Goal: Check status

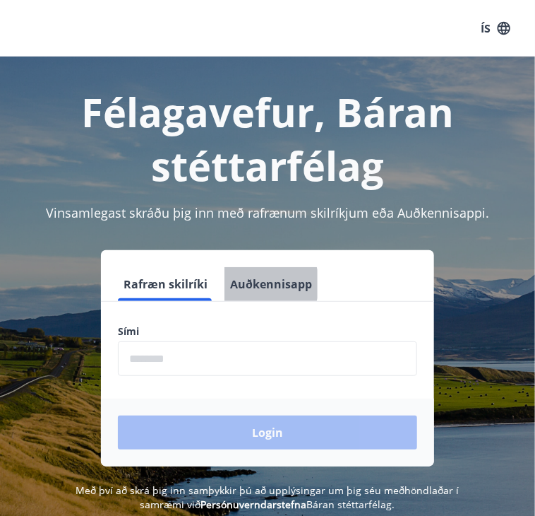
click at [267, 284] on button "Auðkennisapp" at bounding box center [271, 284] width 93 height 34
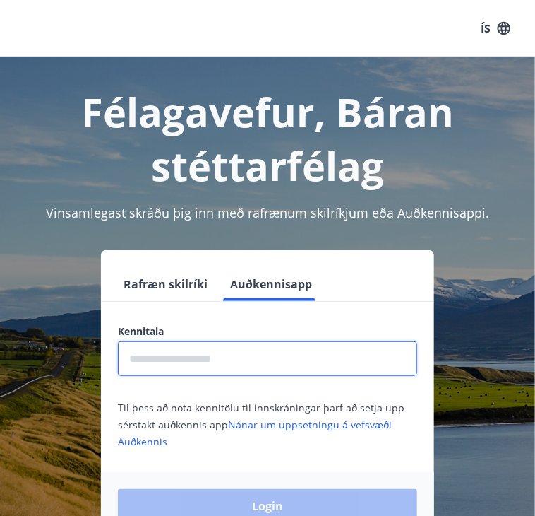
click at [191, 362] on input "text" at bounding box center [267, 358] width 299 height 35
type input "**********"
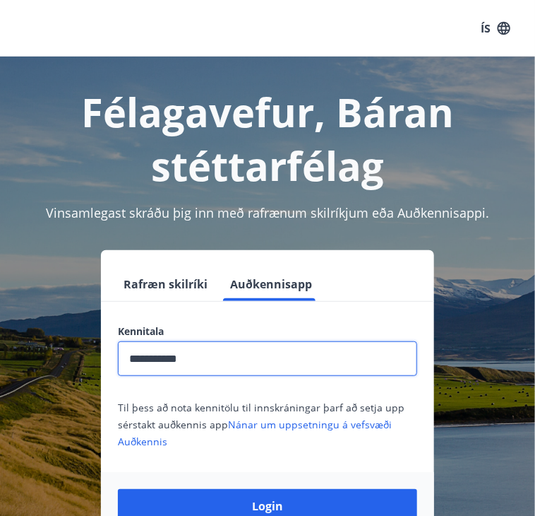
scroll to position [175, 0]
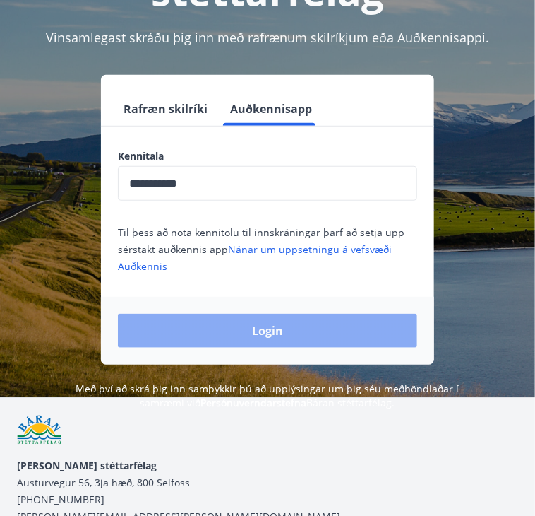
click at [316, 333] on button "Login" at bounding box center [267, 331] width 299 height 34
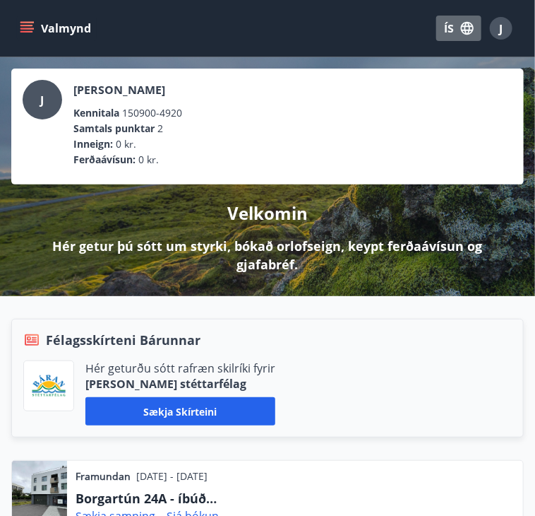
click at [461, 29] on icon "button" at bounding box center [468, 28] width 16 height 16
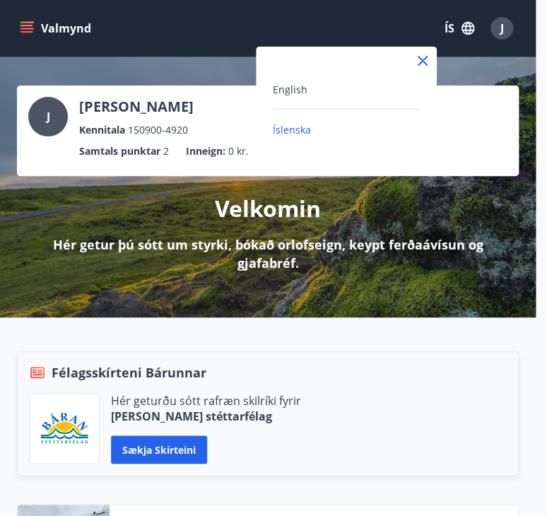
click at [333, 88] on div "English" at bounding box center [346, 89] width 147 height 17
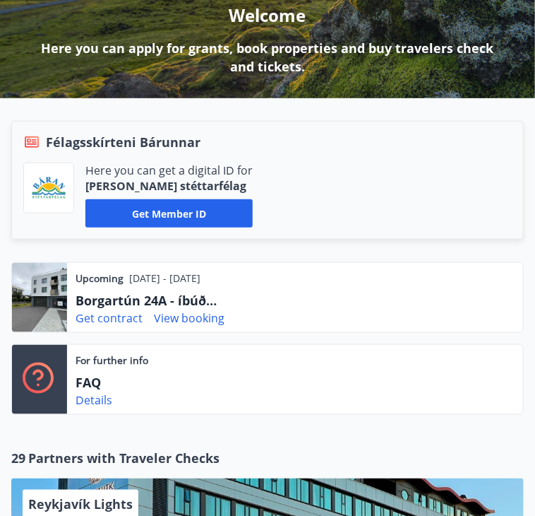
scroll to position [331, 0]
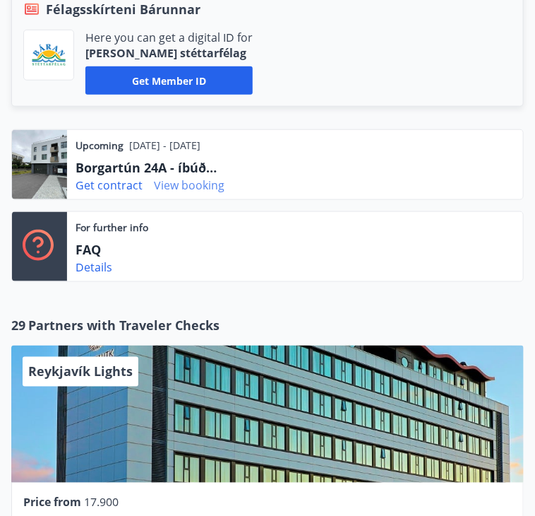
click at [225, 193] on link "View booking" at bounding box center [189, 185] width 71 height 16
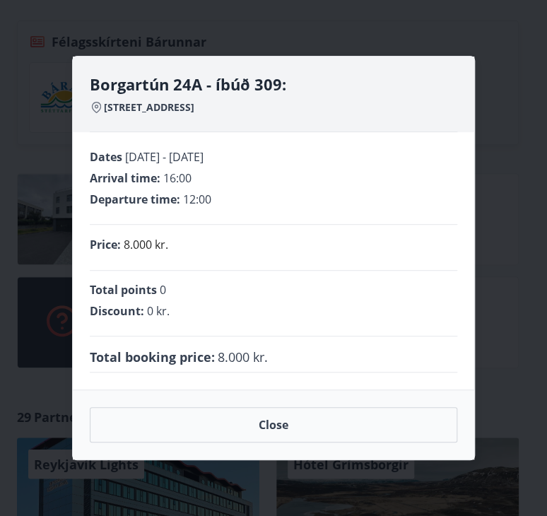
click at [172, 352] on span "Total booking price :" at bounding box center [152, 357] width 125 height 18
click at [225, 96] on div "Borgartún 24A - íbúð 309: Borgartún 24a, 105 Reykjavík" at bounding box center [273, 102] width 367 height 59
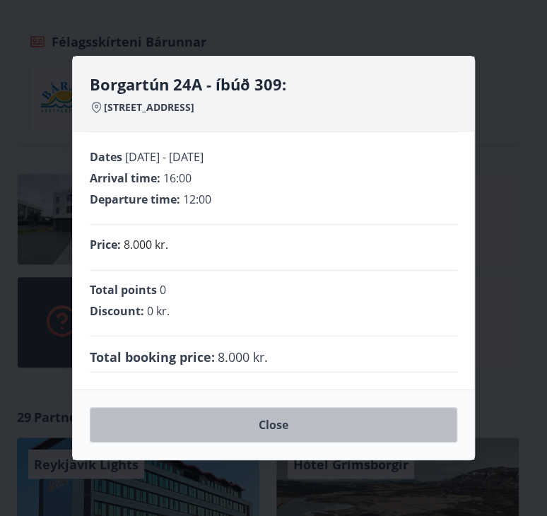
click at [300, 422] on button "Close" at bounding box center [273, 424] width 367 height 35
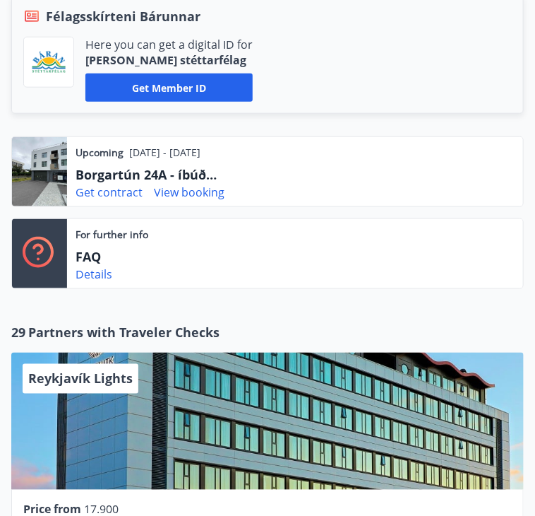
scroll to position [0, 0]
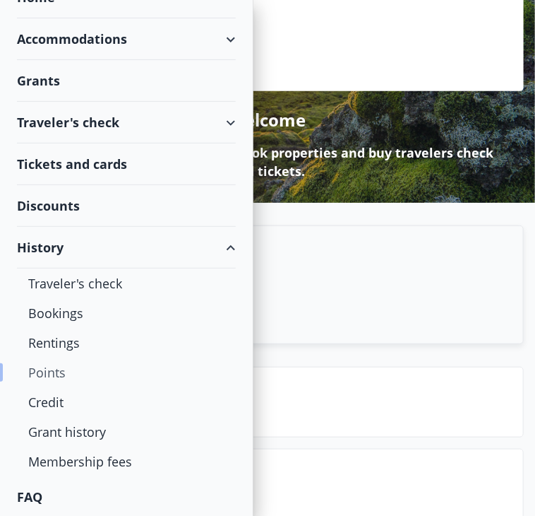
scroll to position [145, 0]
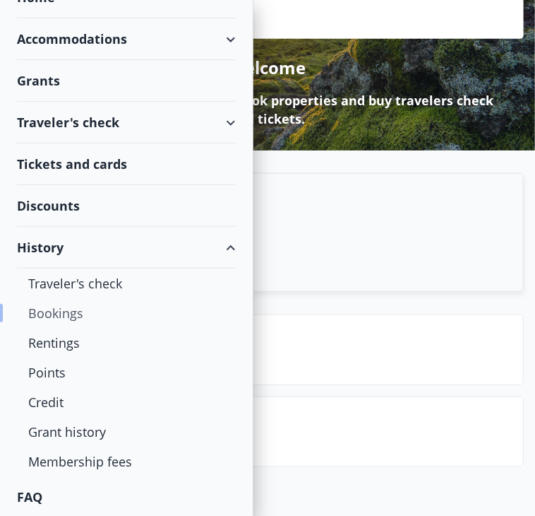
click at [66, 314] on div "Bookings" at bounding box center [126, 313] width 196 height 30
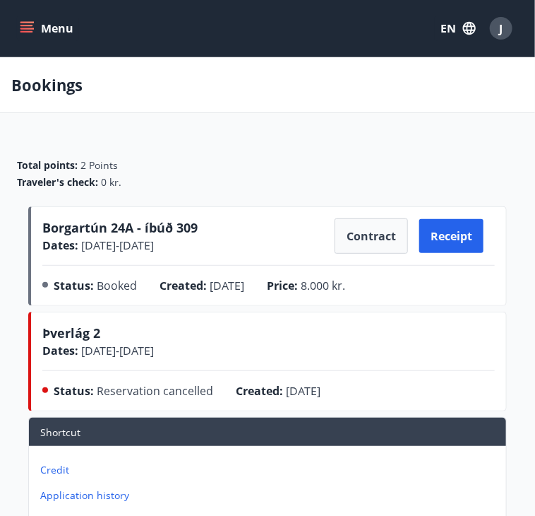
click at [97, 293] on span "Booked" at bounding box center [117, 286] width 40 height 16
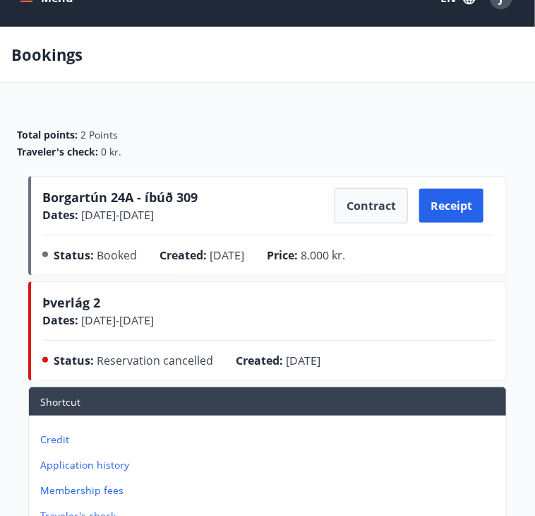
scroll to position [30, 0]
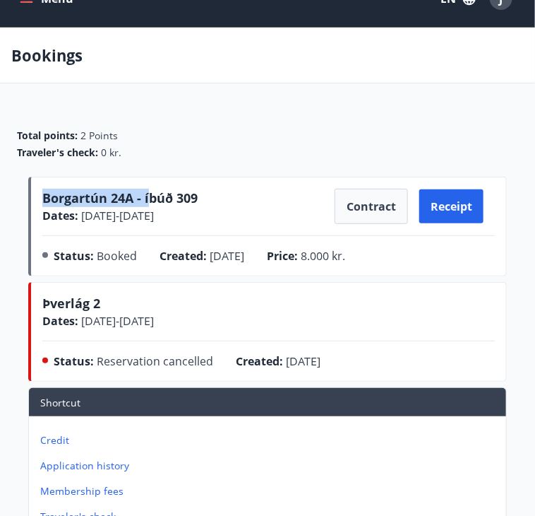
drag, startPoint x: 167, startPoint y: 250, endPoint x: 133, endPoint y: 215, distance: 48.5
click at [133, 215] on div "Borgartún 24A - íbúð 309 Dates : 25.09.2025 - 26.09.2025 Contract Receipt Statu…" at bounding box center [268, 229] width 453 height 81
click at [133, 206] on span "Borgartún 24A - íbúð 309" at bounding box center [119, 197] width 155 height 17
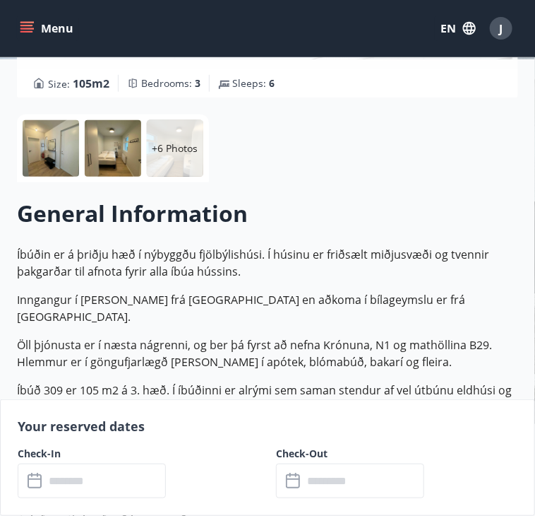
scroll to position [121, 0]
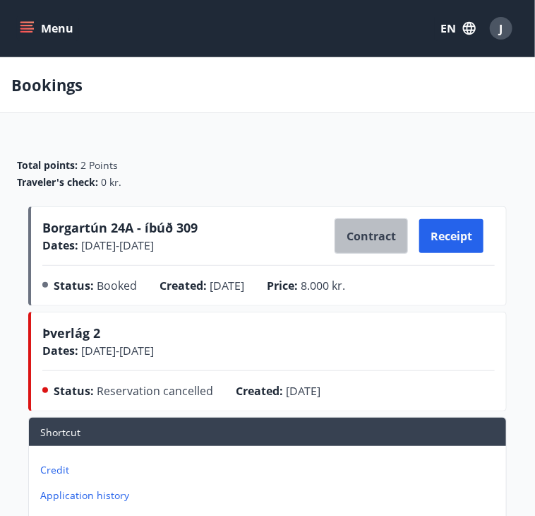
click at [372, 247] on button "Contract" at bounding box center [371, 235] width 73 height 35
click at [335, 107] on div "Bookings" at bounding box center [267, 85] width 535 height 56
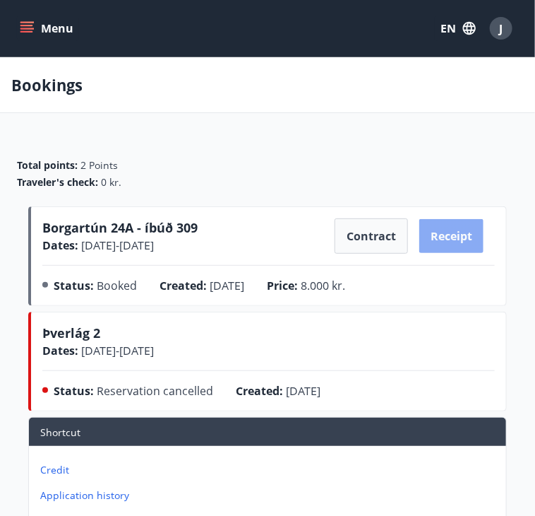
click at [477, 253] on button "Receipt" at bounding box center [452, 236] width 64 height 34
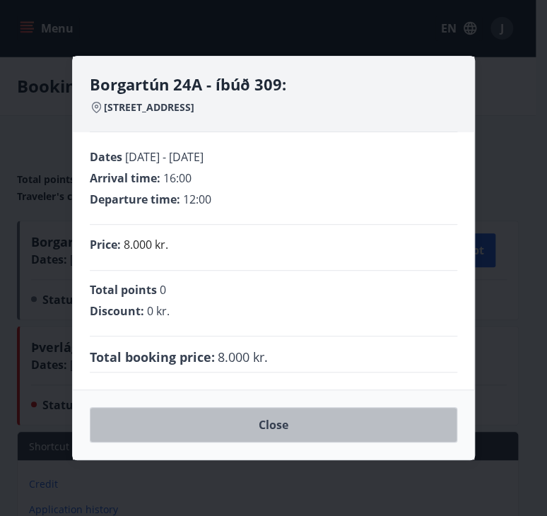
click at [292, 429] on button "Close" at bounding box center [273, 424] width 367 height 35
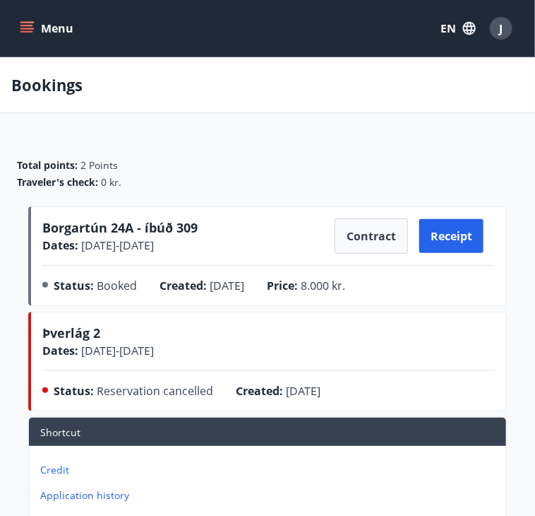
click at [154, 253] on span "25.09.2025 - 26.09.2025" at bounding box center [116, 245] width 76 height 16
click at [87, 236] on span "Borgartún 24A - íbúð 309" at bounding box center [119, 227] width 155 height 17
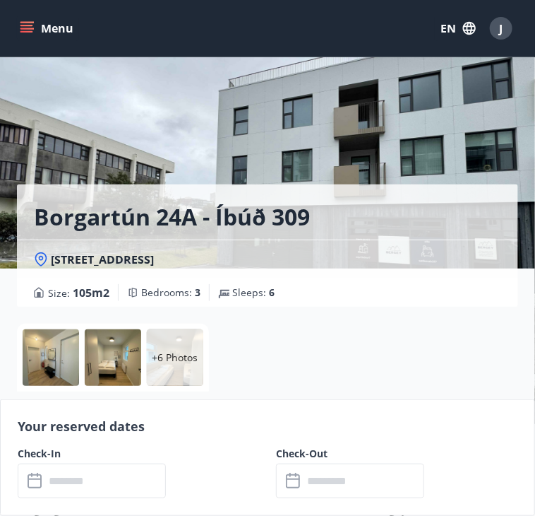
click at [33, 16] on button "Menu" at bounding box center [48, 28] width 62 height 25
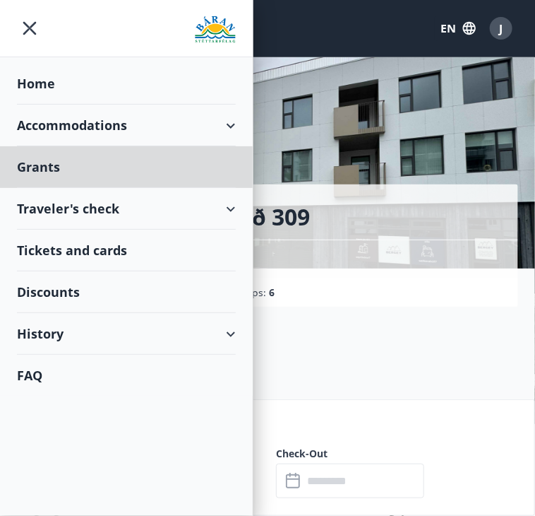
click at [60, 77] on div "Home" at bounding box center [126, 84] width 219 height 42
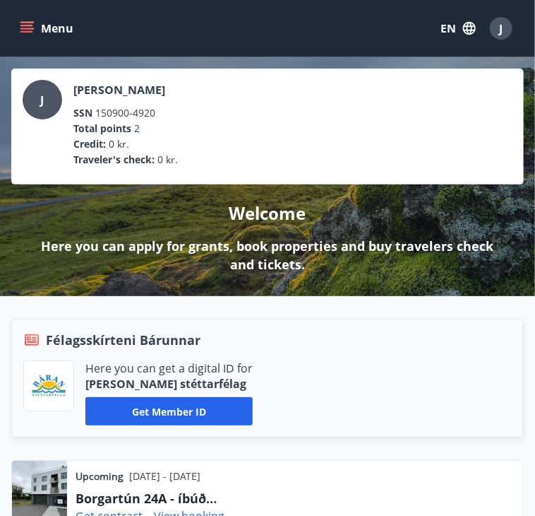
click at [40, 29] on button "Menu" at bounding box center [48, 28] width 62 height 25
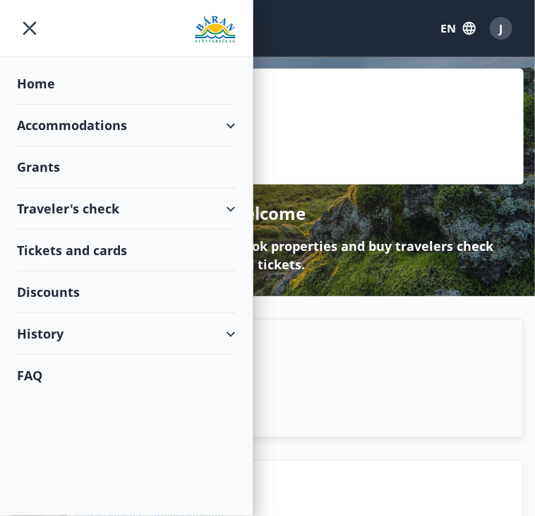
click at [236, 206] on div "Traveler's check" at bounding box center [126, 209] width 219 height 42
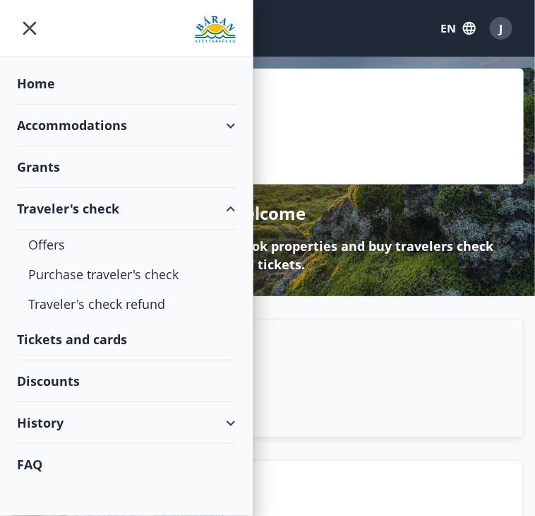
click at [236, 206] on div "Traveler's check" at bounding box center [126, 209] width 219 height 42
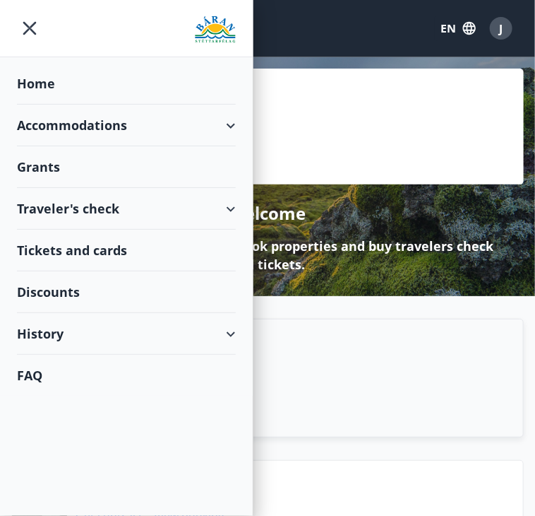
click at [236, 121] on div "Accommodations" at bounding box center [126, 126] width 219 height 42
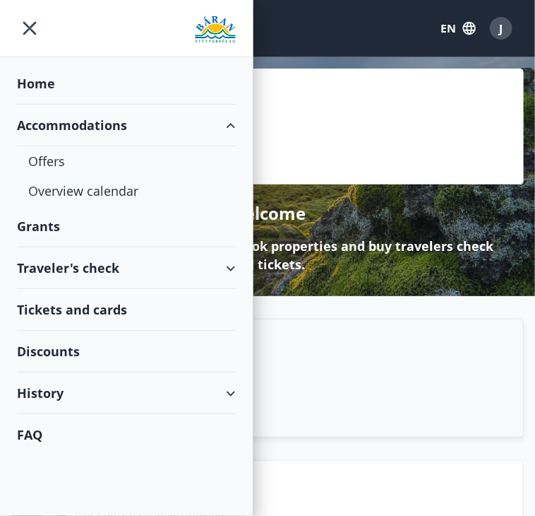
click at [236, 121] on div "Accommodations" at bounding box center [126, 126] width 219 height 42
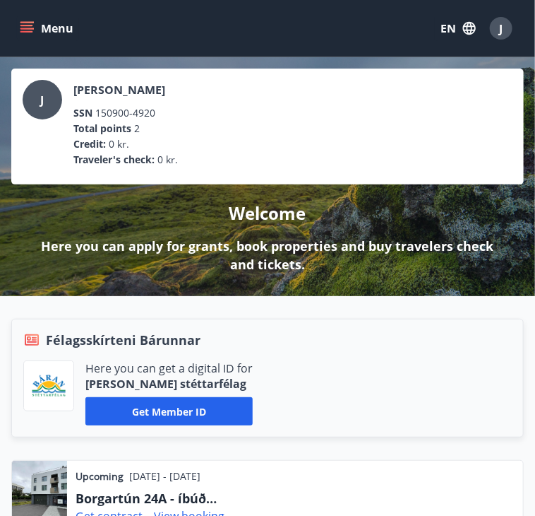
click at [463, 335] on div "Upcoming 25.09.2025 - 26.09.2025 Borgartún 24A - íbúð 309 Get contract View boo…" at bounding box center [267, 465] width 535 height 339
click at [31, 23] on icon "menu" at bounding box center [27, 28] width 14 height 14
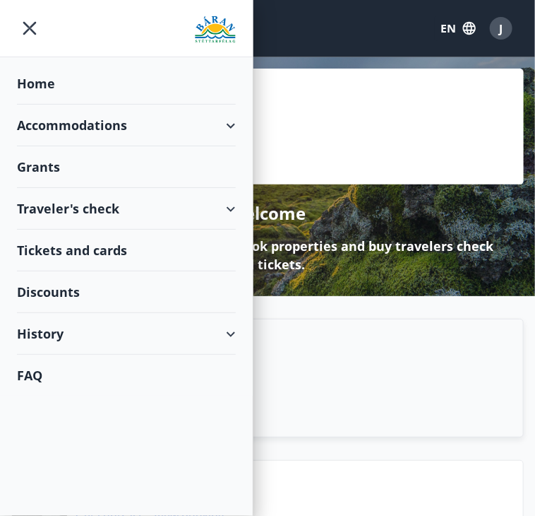
click at [236, 119] on div "Accommodations" at bounding box center [126, 126] width 219 height 42
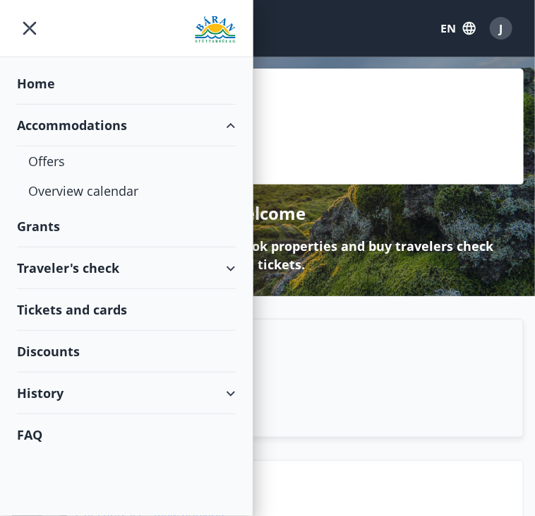
click at [236, 124] on div "Accommodations" at bounding box center [126, 126] width 219 height 42
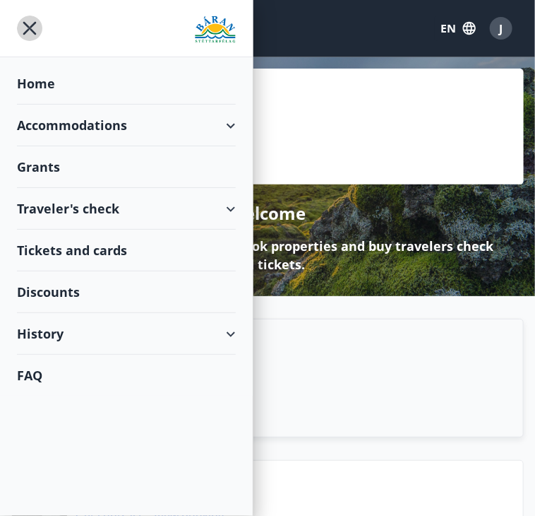
click at [38, 24] on icon "menu" at bounding box center [29, 28] width 25 height 25
